Goal: Information Seeking & Learning: Learn about a topic

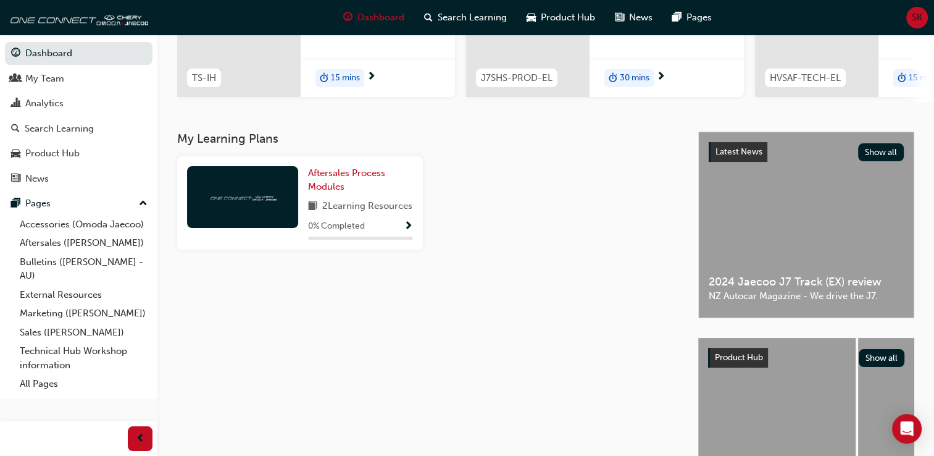
scroll to position [185, 0]
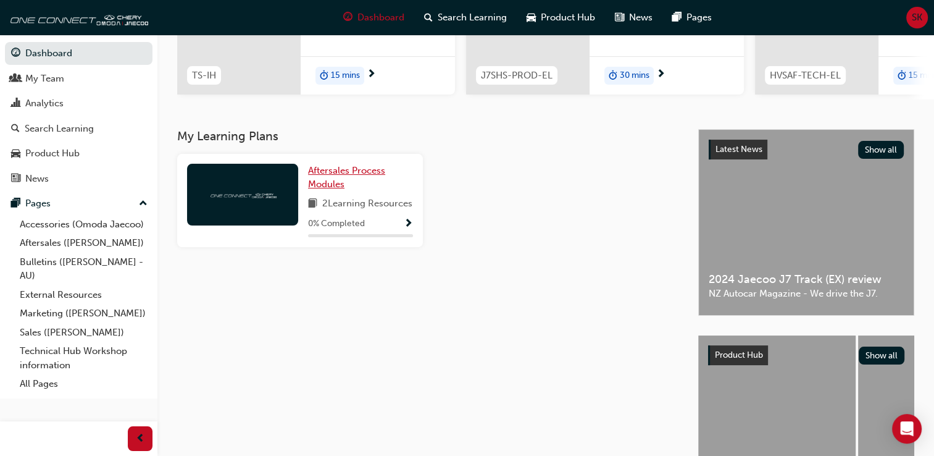
click at [374, 190] on link "Aftersales Process Modules" at bounding box center [360, 178] width 105 height 28
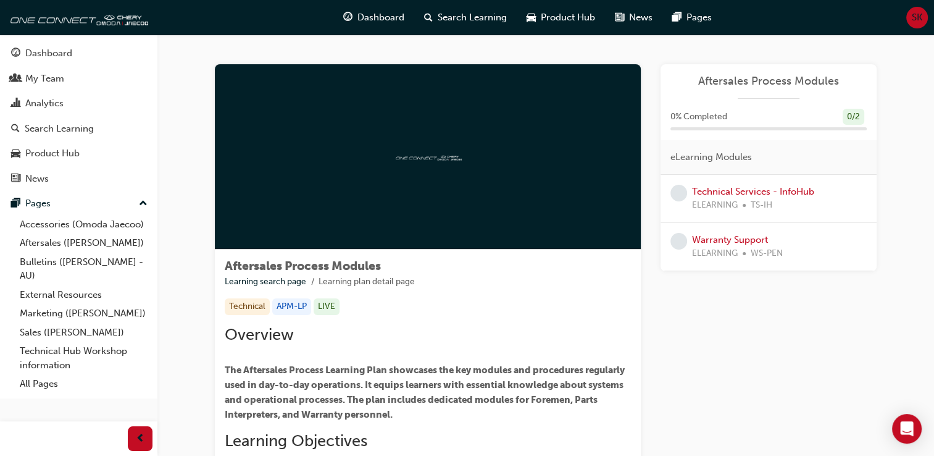
click at [492, 172] on div at bounding box center [428, 156] width 426 height 185
click at [393, 147] on div at bounding box center [428, 156] width 426 height 185
drag, startPoint x: 841, startPoint y: 120, endPoint x: 803, endPoint y: 143, distance: 44.1
click at [840, 120] on div "0 % Completed 0 / 2" at bounding box center [769, 117] width 196 height 17
click at [742, 204] on div "ELEARNING TS-IH" at bounding box center [753, 205] width 122 height 14
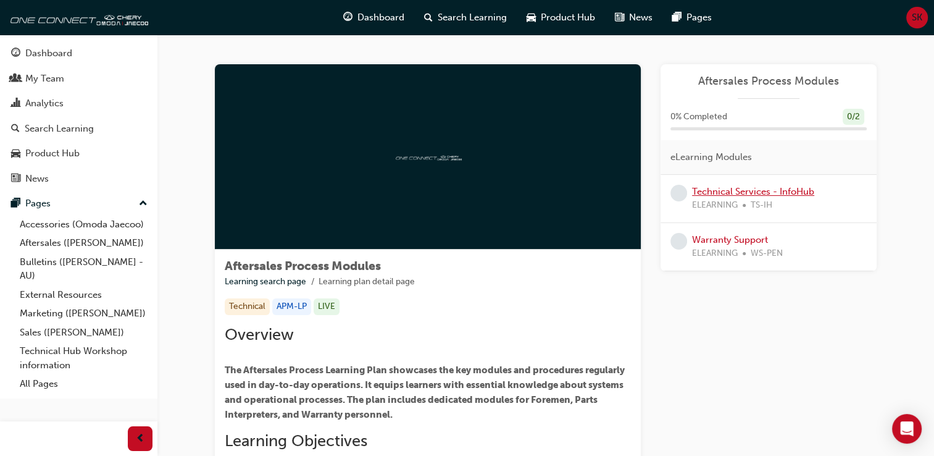
click at [751, 193] on link "Technical Services - InfoHub" at bounding box center [753, 191] width 122 height 11
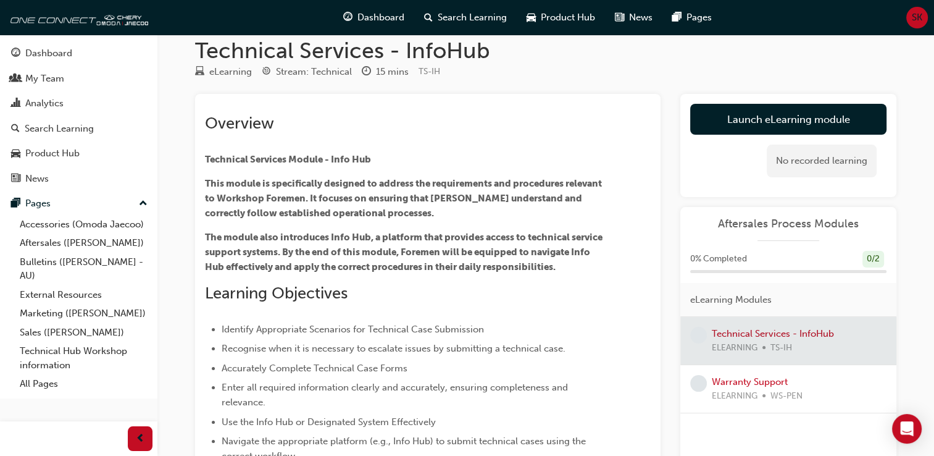
scroll to position [14, 0]
